Goal: Information Seeking & Learning: Learn about a topic

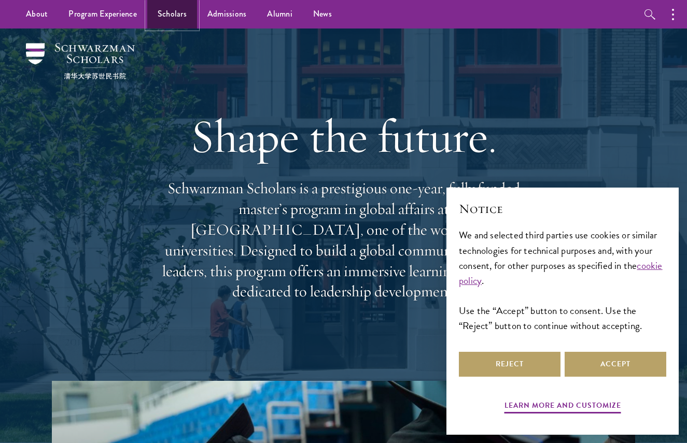
click at [179, 19] on link "Scholars" at bounding box center [172, 14] width 50 height 29
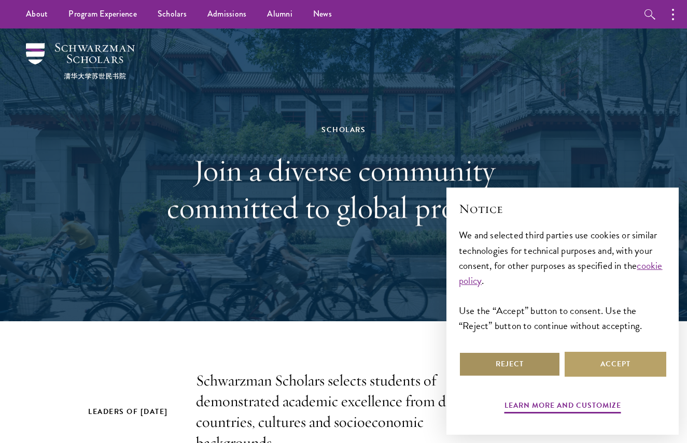
click at [517, 357] on button "Reject" at bounding box center [510, 364] width 102 height 25
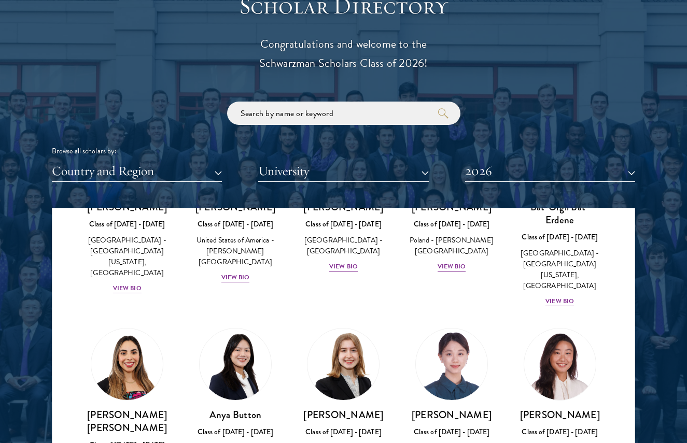
scroll to position [777, 0]
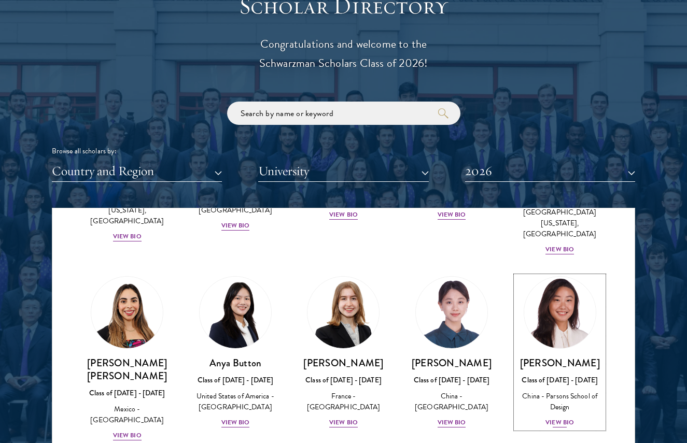
click at [554, 418] on div "View Bio" at bounding box center [559, 423] width 29 height 10
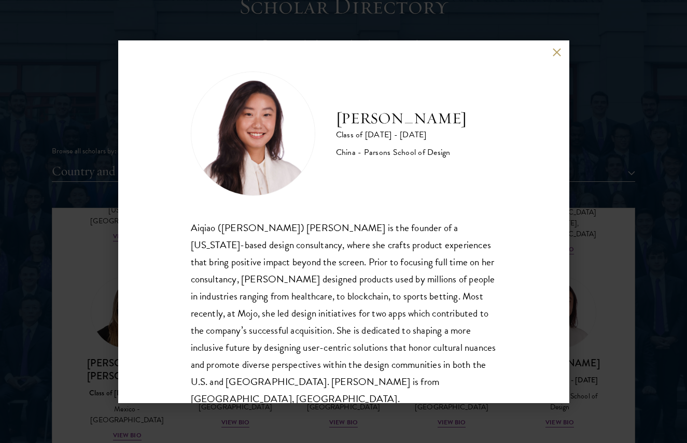
scroll to position [18, 0]
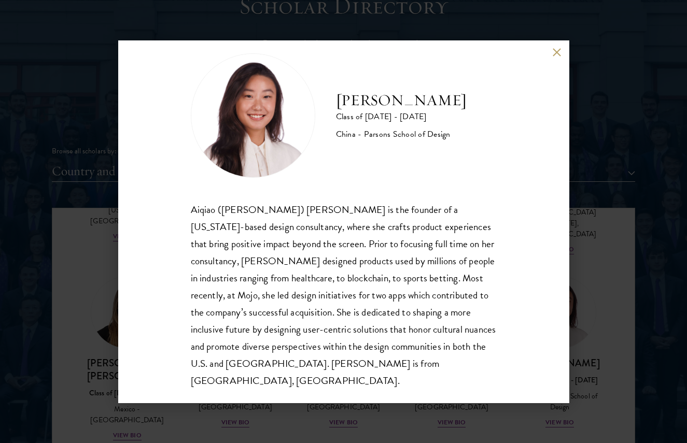
click at [611, 140] on div "[PERSON_NAME] Class of [DATE] - [DATE] China - [PERSON_NAME] School of Design […" at bounding box center [343, 221] width 687 height 443
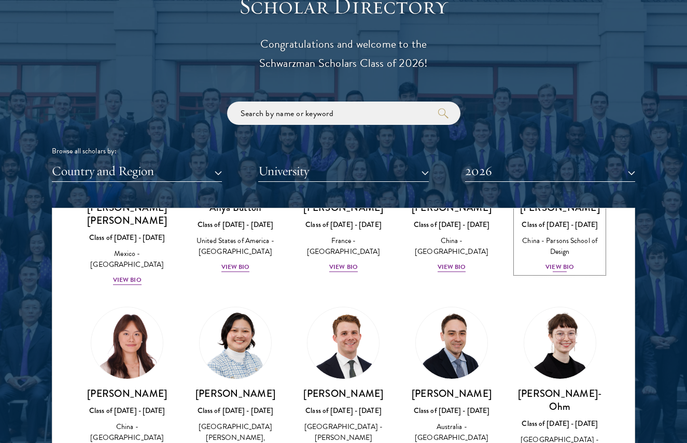
scroll to position [985, 0]
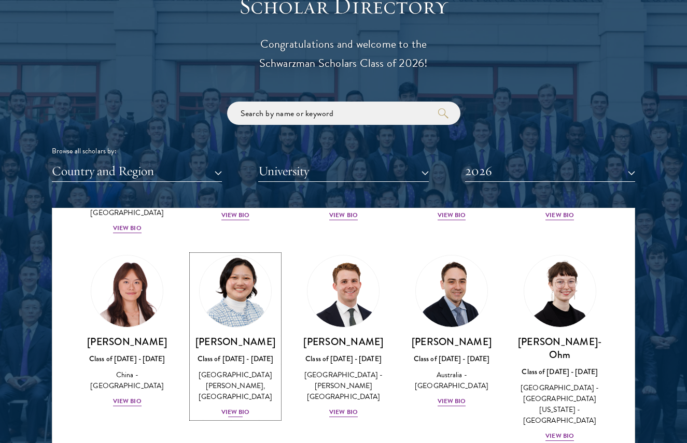
click at [237, 396] on div "[PERSON_NAME] Class of [DATE] - [DATE] [GEOGRAPHIC_DATA] - [PERSON_NAME][GEOGRA…" at bounding box center [236, 376] width 88 height 83
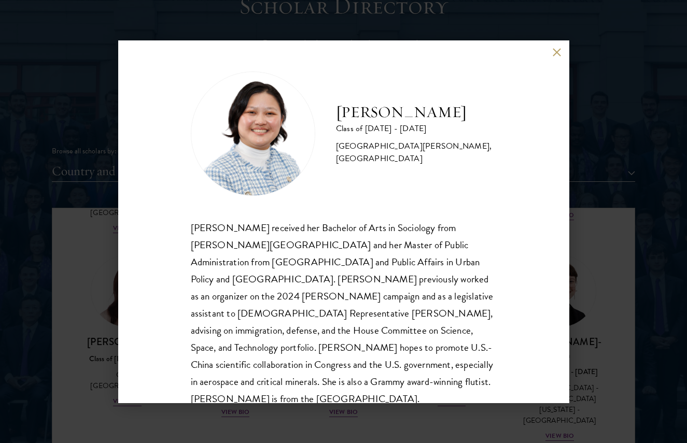
scroll to position [18, 0]
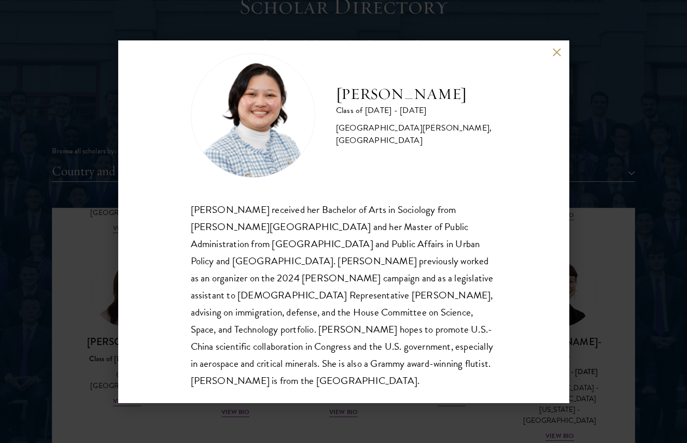
click at [582, 378] on div "[PERSON_NAME] Class of [DATE] - [DATE] [GEOGRAPHIC_DATA] - [PERSON_NAME][GEOGRA…" at bounding box center [343, 221] width 687 height 443
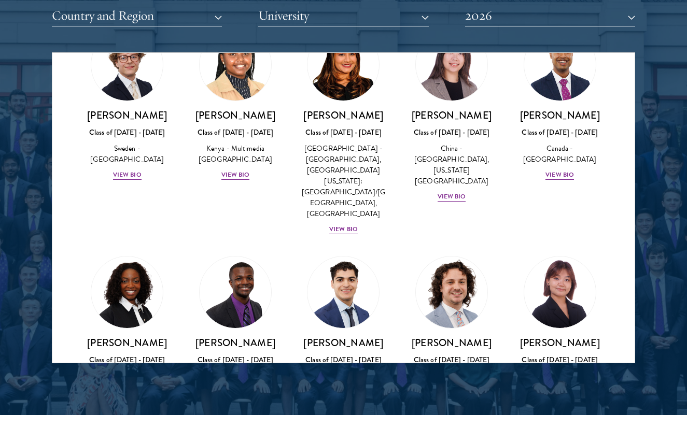
scroll to position [1796, 0]
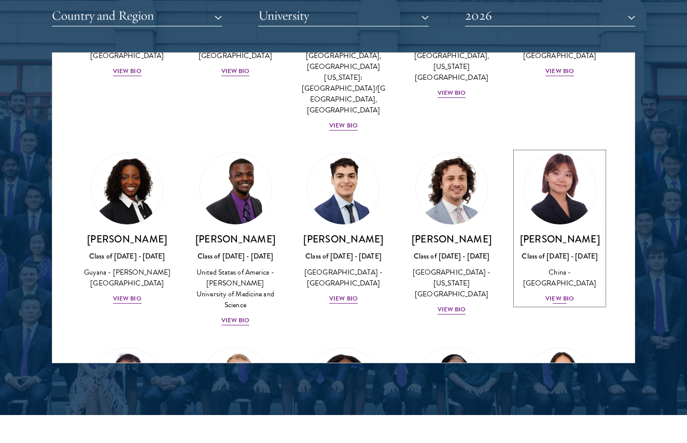
click at [557, 294] on div "View Bio" at bounding box center [559, 299] width 29 height 10
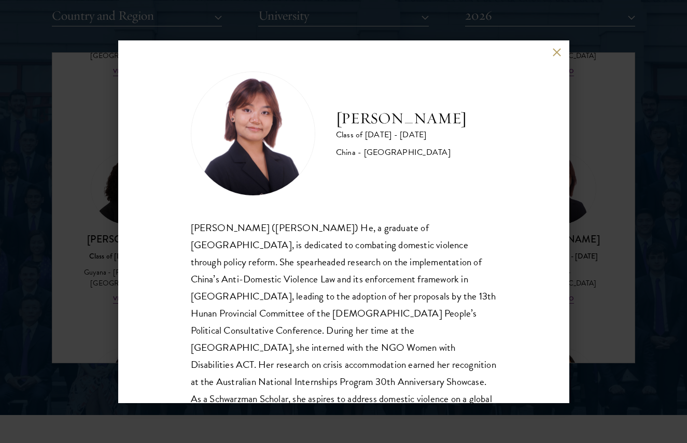
click at [602, 232] on div "[PERSON_NAME] Class of [DATE] - [DATE] [GEOGRAPHIC_DATA] - [GEOGRAPHIC_DATA] [P…" at bounding box center [343, 221] width 687 height 443
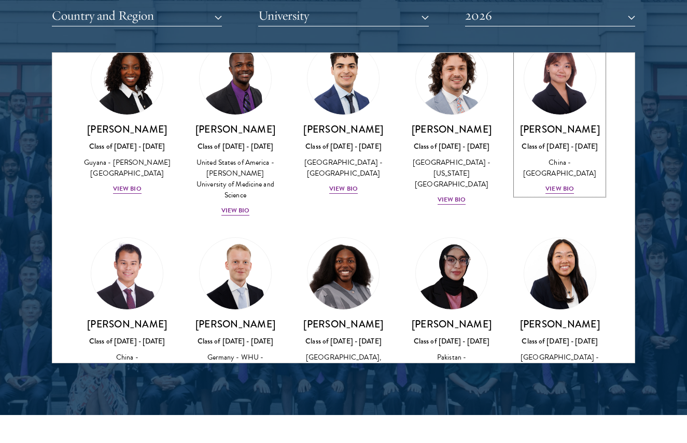
scroll to position [2009, 0]
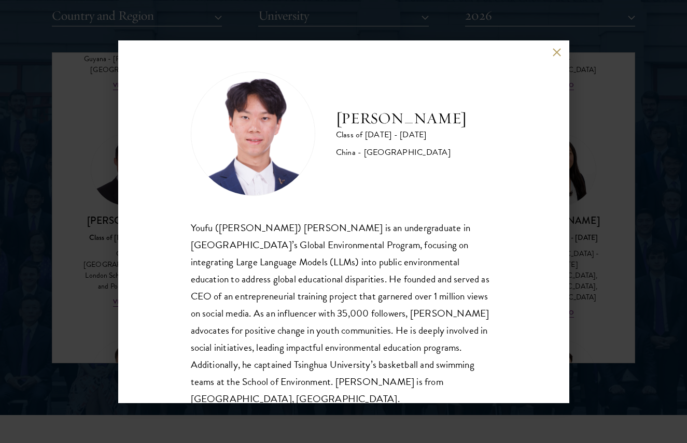
click at [587, 271] on div "[PERSON_NAME] Class of [DATE] - [DATE] [GEOGRAPHIC_DATA] - [GEOGRAPHIC_DATA] [P…" at bounding box center [343, 221] width 687 height 443
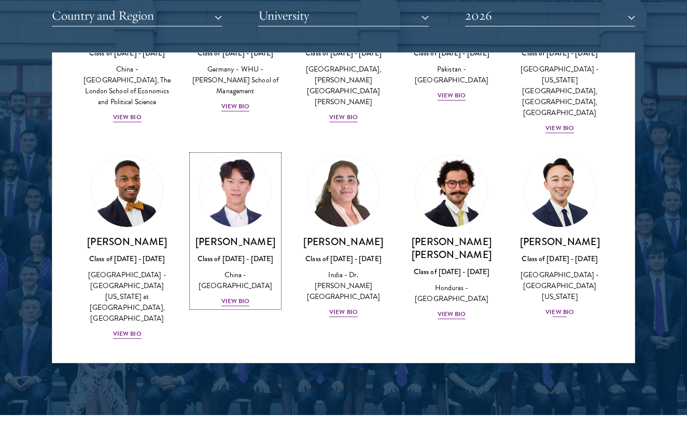
scroll to position [2246, 0]
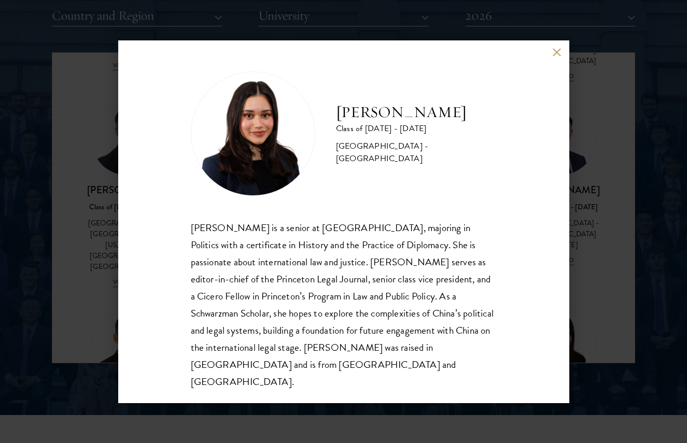
click at [580, 276] on div "[PERSON_NAME] Class of [DATE] - [DATE] [GEOGRAPHIC_DATA] - [GEOGRAPHIC_DATA] [P…" at bounding box center [343, 221] width 687 height 443
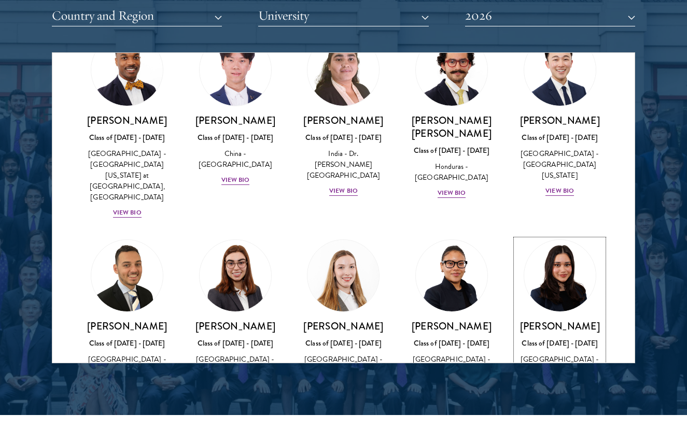
scroll to position [2419, 0]
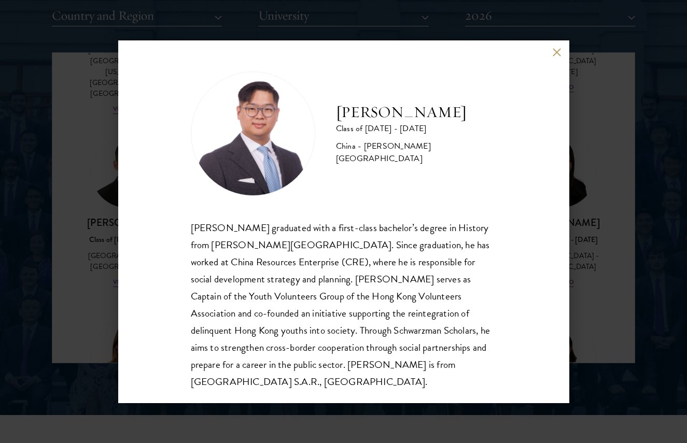
scroll to position [1, 0]
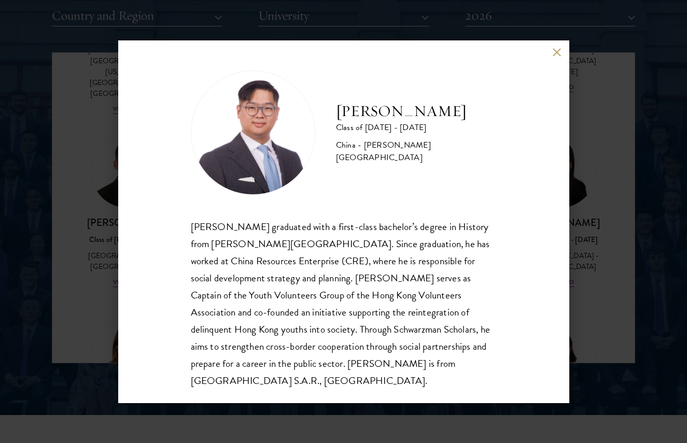
click at [598, 316] on div "[PERSON_NAME] Class of [DATE] - [DATE] [GEOGRAPHIC_DATA] - [PERSON_NAME][GEOGRA…" at bounding box center [343, 221] width 687 height 443
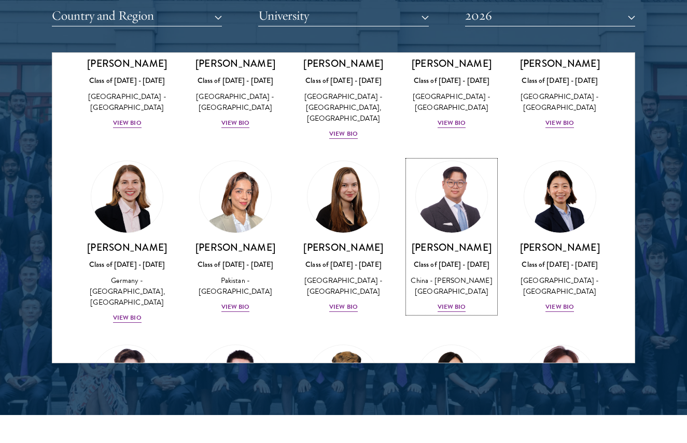
scroll to position [2630, 0]
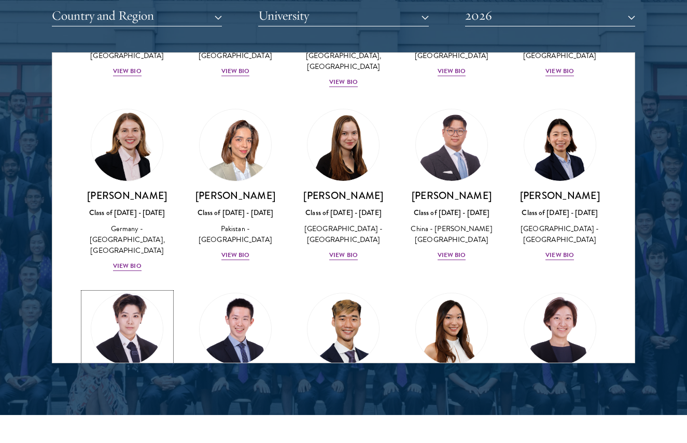
click at [139, 373] on div "[PERSON_NAME] Class of [DATE] - [DATE] [GEOGRAPHIC_DATA] - [GEOGRAPHIC_DATA][US…" at bounding box center [127, 420] width 88 height 94
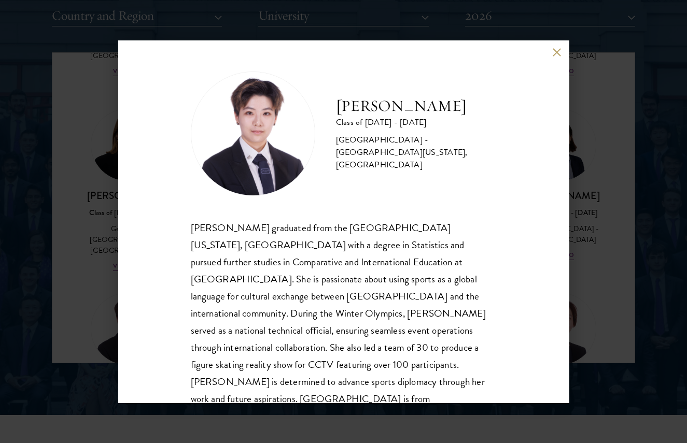
click at [608, 311] on div "[PERSON_NAME] Class of [DATE] - [DATE] [GEOGRAPHIC_DATA] - [GEOGRAPHIC_DATA][US…" at bounding box center [343, 221] width 687 height 443
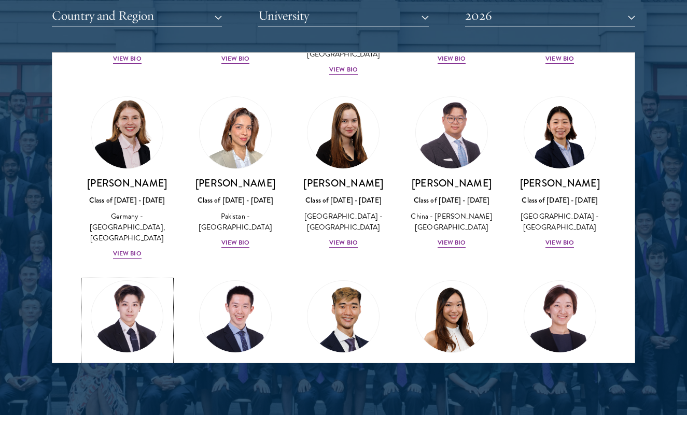
scroll to position [2798, 0]
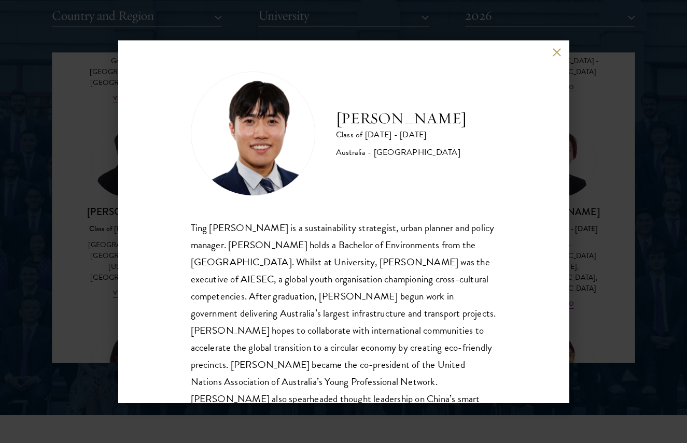
scroll to position [35, 0]
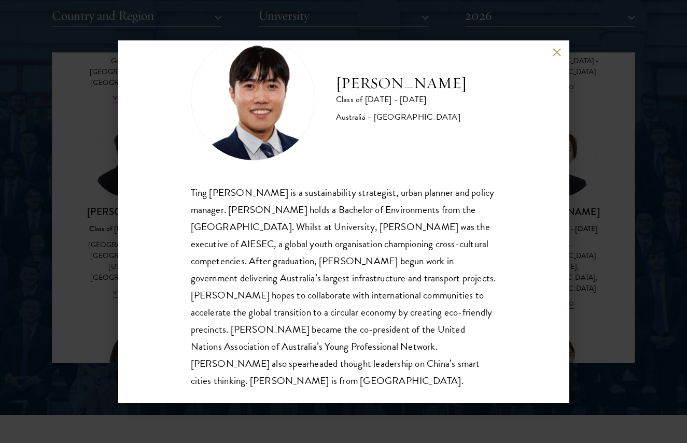
click at [614, 319] on div "[PERSON_NAME] Class of [DATE] - [DATE] [GEOGRAPHIC_DATA] - [GEOGRAPHIC_DATA] Ti…" at bounding box center [343, 221] width 687 height 443
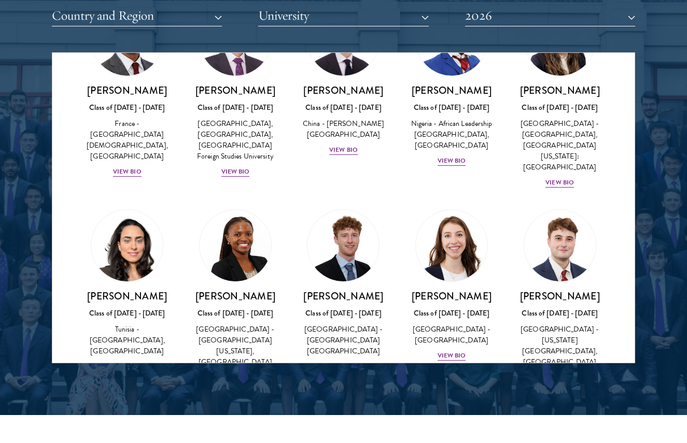
scroll to position [3360, 0]
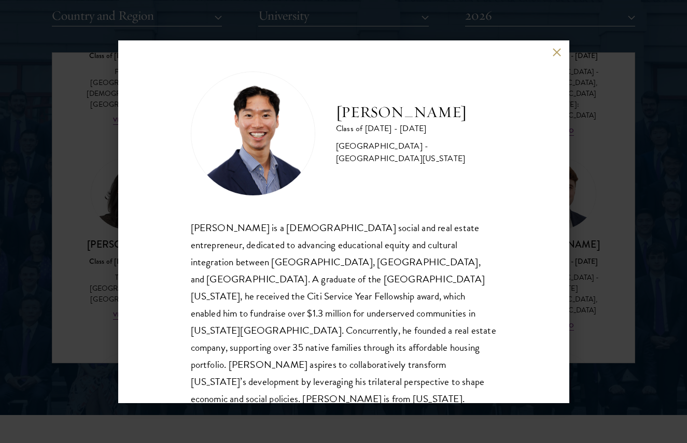
click at [584, 293] on div "[PERSON_NAME] Class of [DATE] - [DATE] [GEOGRAPHIC_DATA] - [GEOGRAPHIC_DATA][US…" at bounding box center [343, 221] width 687 height 443
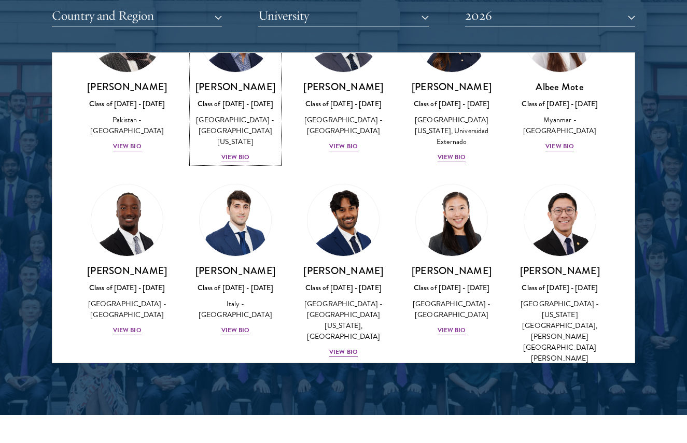
scroll to position [3868, 0]
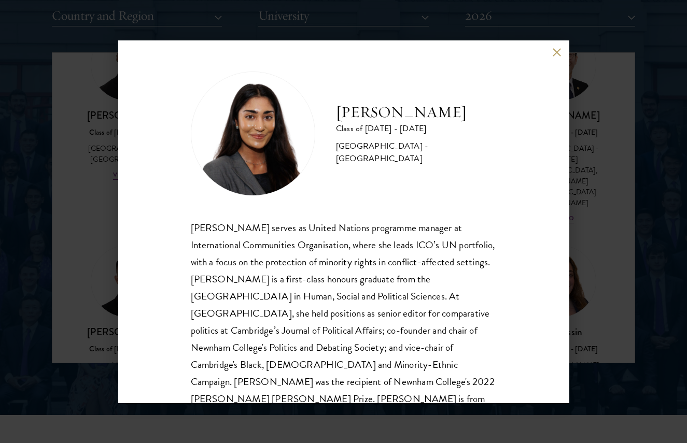
scroll to position [18, 0]
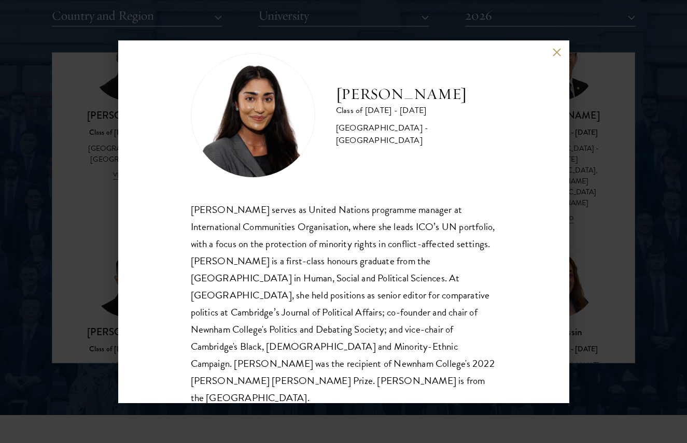
click at [603, 309] on div "[PERSON_NAME] Class of [DATE] - [DATE] [GEOGRAPHIC_DATA] - [GEOGRAPHIC_DATA] [P…" at bounding box center [343, 221] width 687 height 443
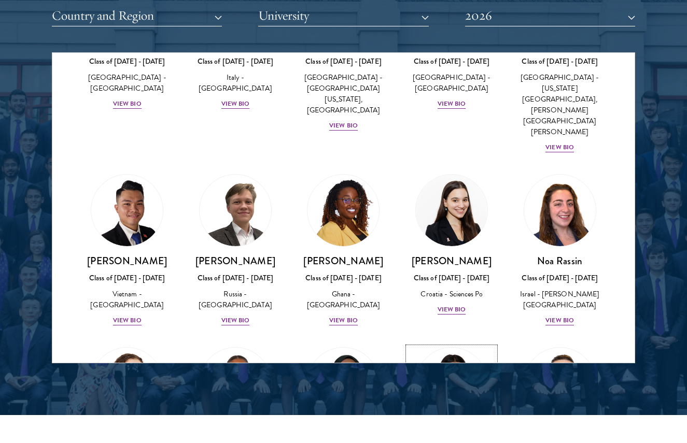
scroll to position [4043, 0]
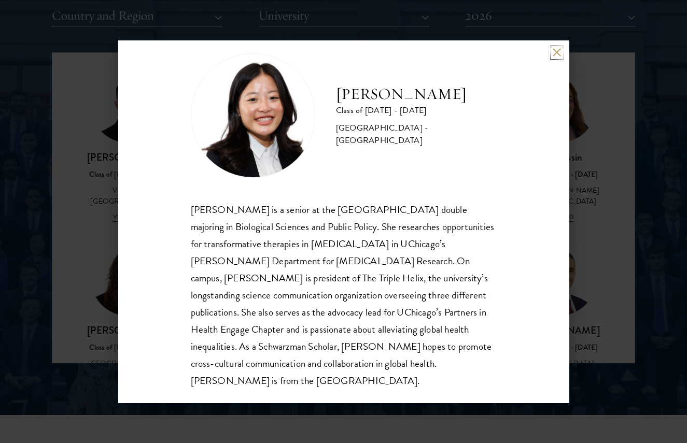
scroll to position [1347, 0]
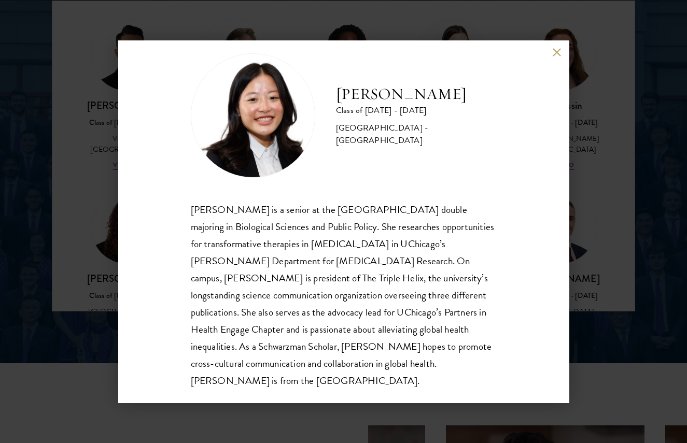
click at [594, 221] on div "[PERSON_NAME] Class of [DATE] - [DATE] [GEOGRAPHIC_DATA] - [GEOGRAPHIC_DATA] [P…" at bounding box center [343, 221] width 687 height 443
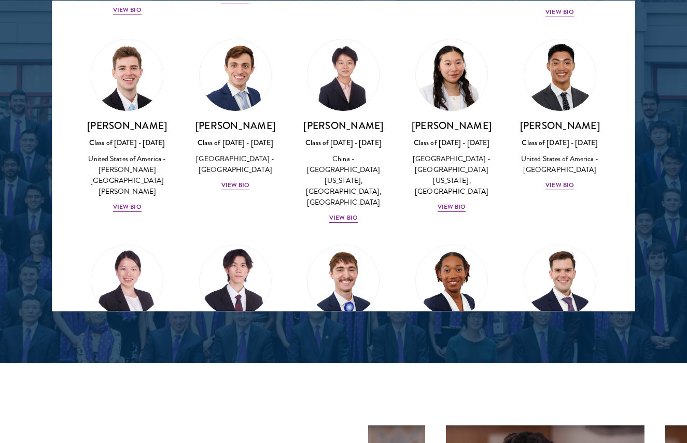
scroll to position [5122, 0]
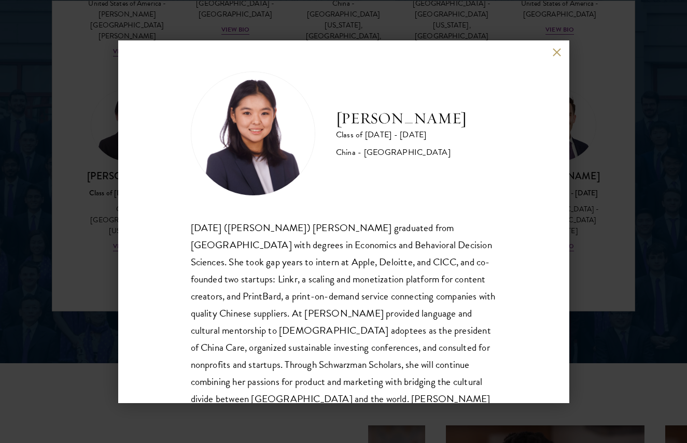
scroll to position [35, 0]
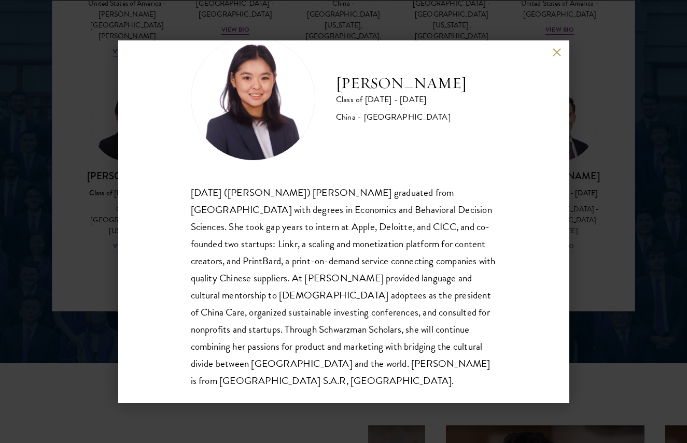
click at [605, 201] on div "[PERSON_NAME] Class of [DATE] - [DATE] [GEOGRAPHIC_DATA] - [GEOGRAPHIC_DATA] [D…" at bounding box center [343, 221] width 687 height 443
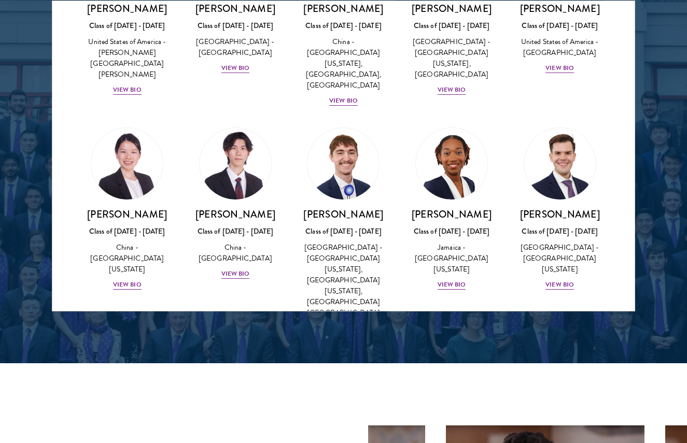
scroll to position [5239, 0]
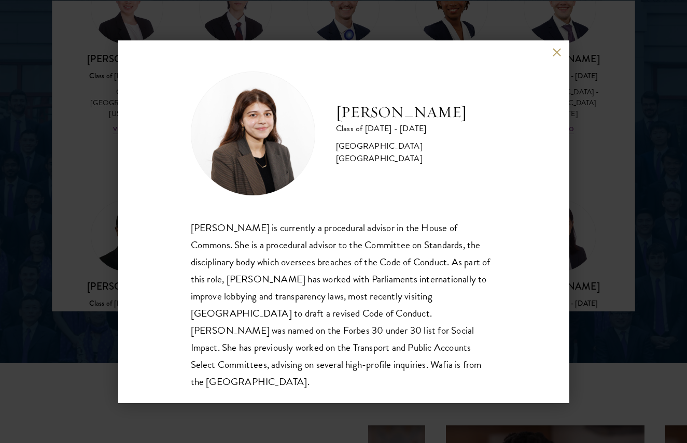
click at [628, 229] on div "[PERSON_NAME] Class of [DATE] - [DATE] [GEOGRAPHIC_DATA] - [GEOGRAPHIC_DATA] [G…" at bounding box center [343, 221] width 687 height 443
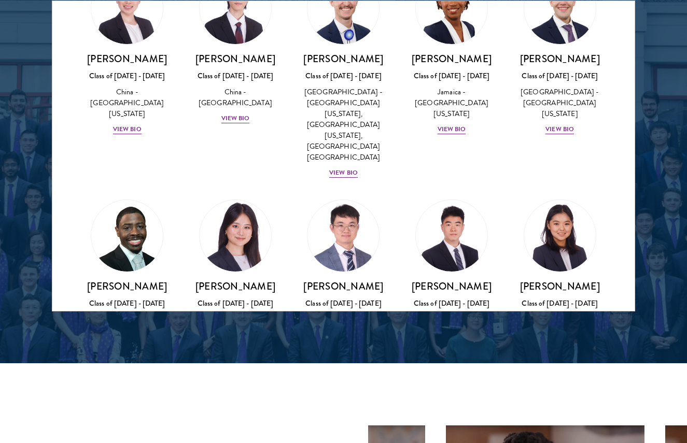
scroll to position [5194, 0]
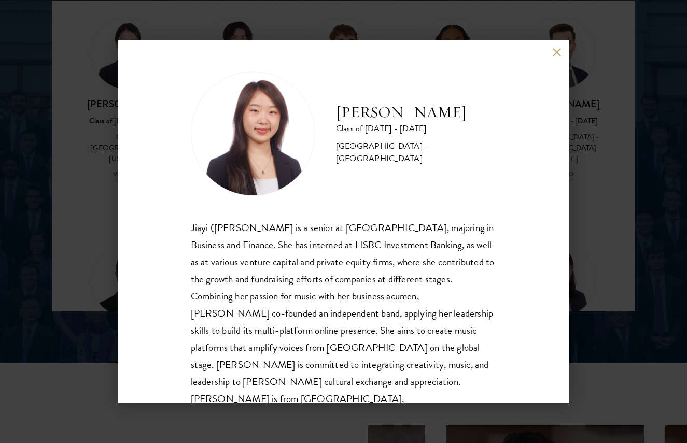
scroll to position [18, 0]
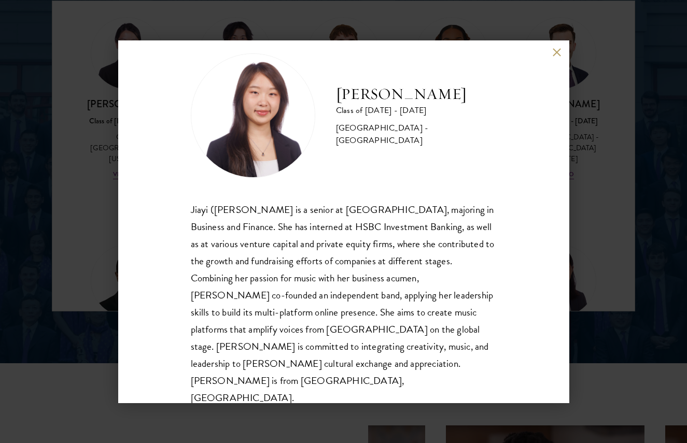
click at [642, 242] on div "[PERSON_NAME] Class of [DATE] - [DATE] [GEOGRAPHIC_DATA] - [GEOGRAPHIC_DATA] [P…" at bounding box center [343, 221] width 687 height 443
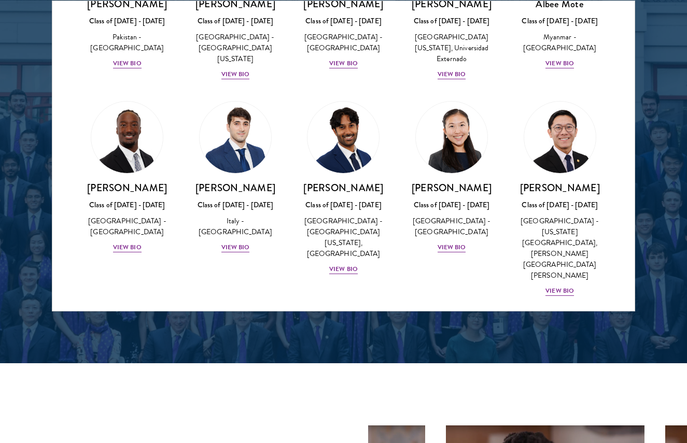
scroll to position [3640, 0]
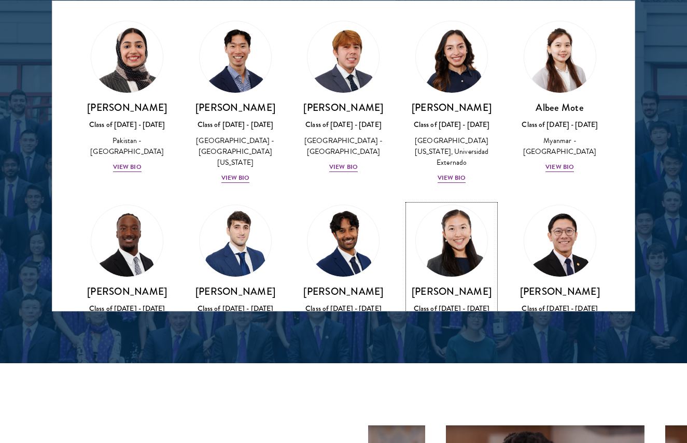
click at [439, 346] on div "View Bio" at bounding box center [451, 351] width 29 height 10
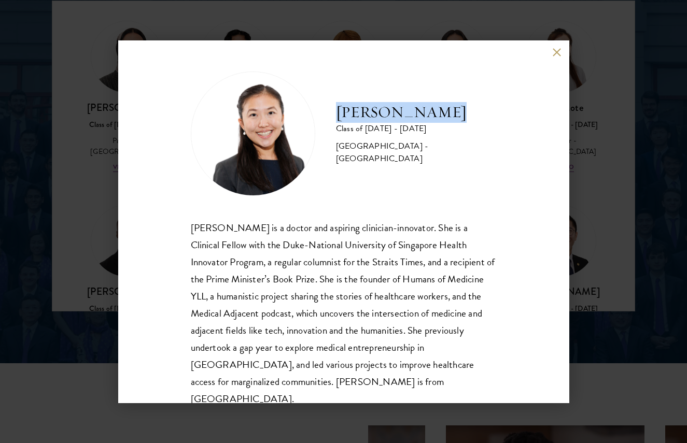
drag, startPoint x: 339, startPoint y: 124, endPoint x: 444, endPoint y: 124, distance: 104.2
click at [444, 123] on h2 "[PERSON_NAME]" at bounding box center [416, 112] width 161 height 21
copy h2 "[PERSON_NAME]"
